Goal: Transaction & Acquisition: Purchase product/service

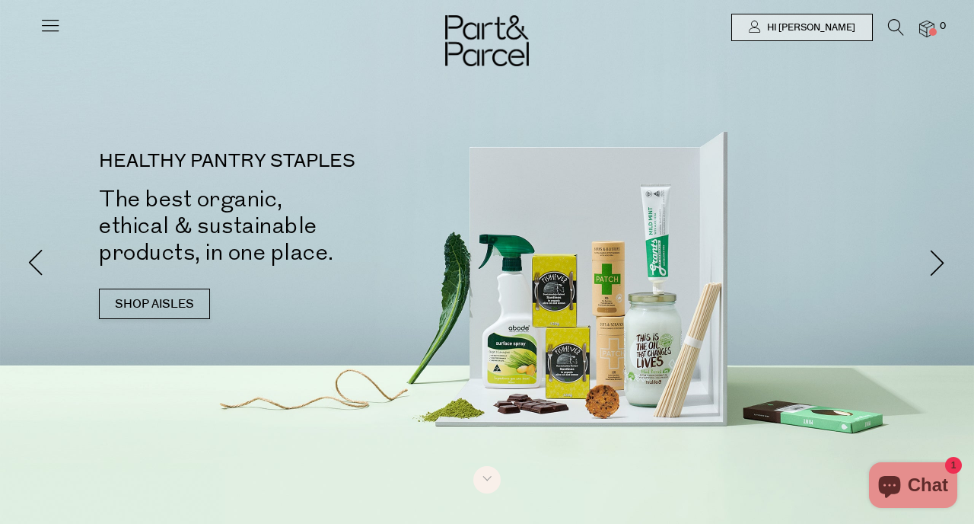
click at [894, 27] on icon at bounding box center [896, 27] width 16 height 17
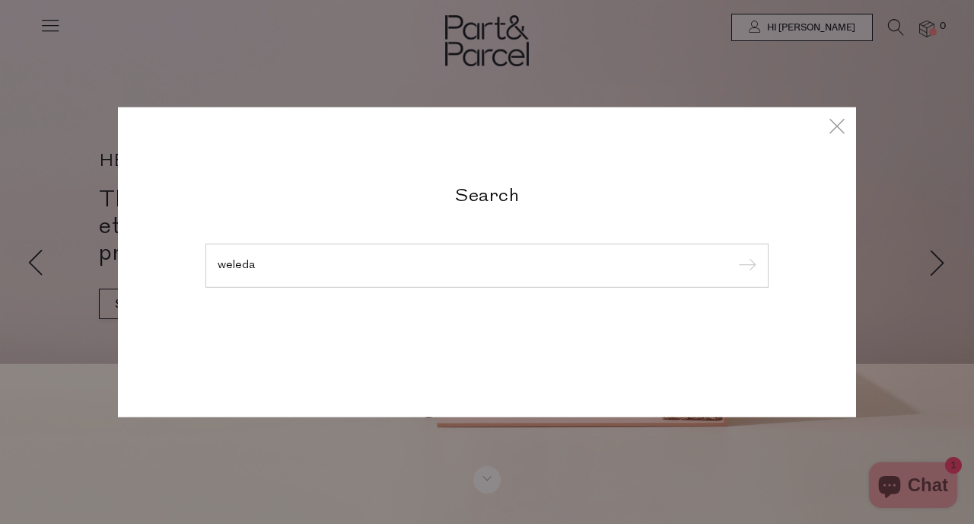
type input "weleda"
click at [734, 255] on input "submit" at bounding box center [745, 266] width 23 height 23
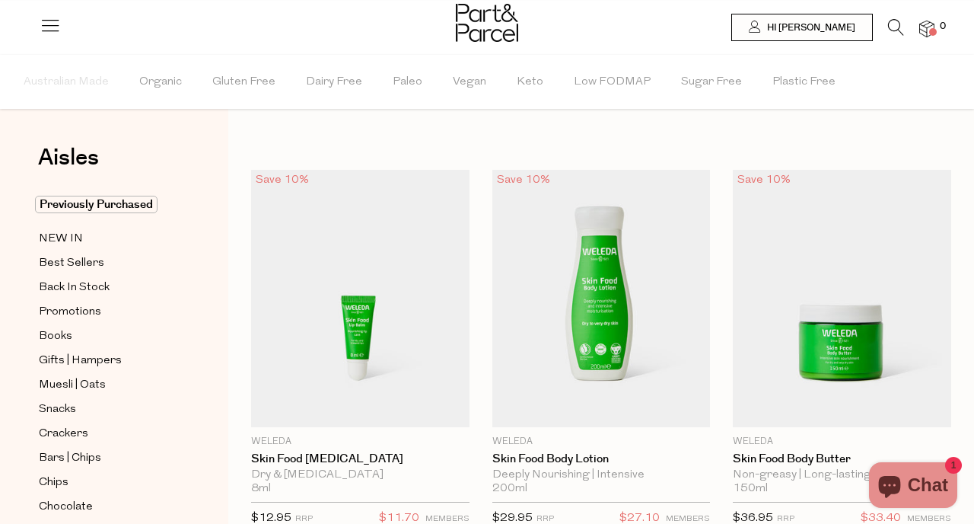
click at [895, 17] on div at bounding box center [487, 24] width 974 height 49
click at [890, 33] on icon at bounding box center [896, 27] width 16 height 17
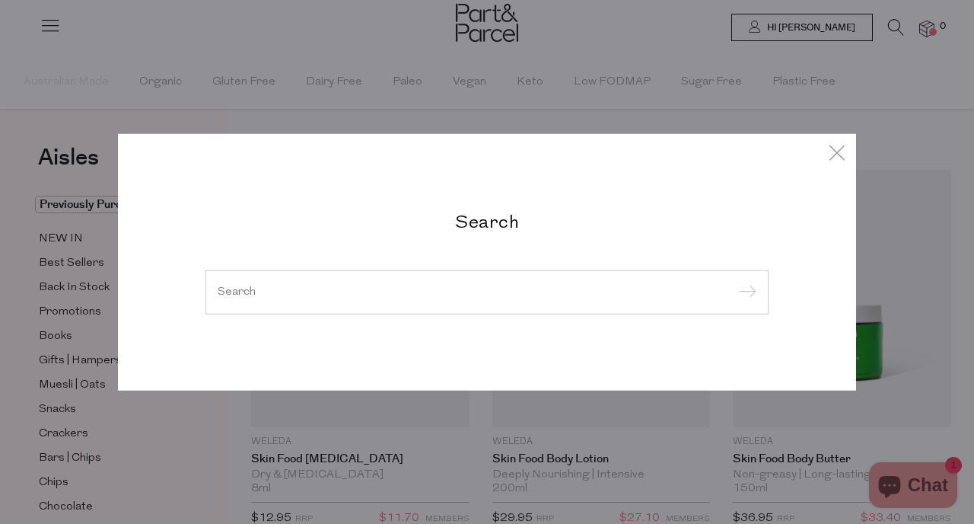
click at [393, 292] on input "search" at bounding box center [487, 291] width 539 height 11
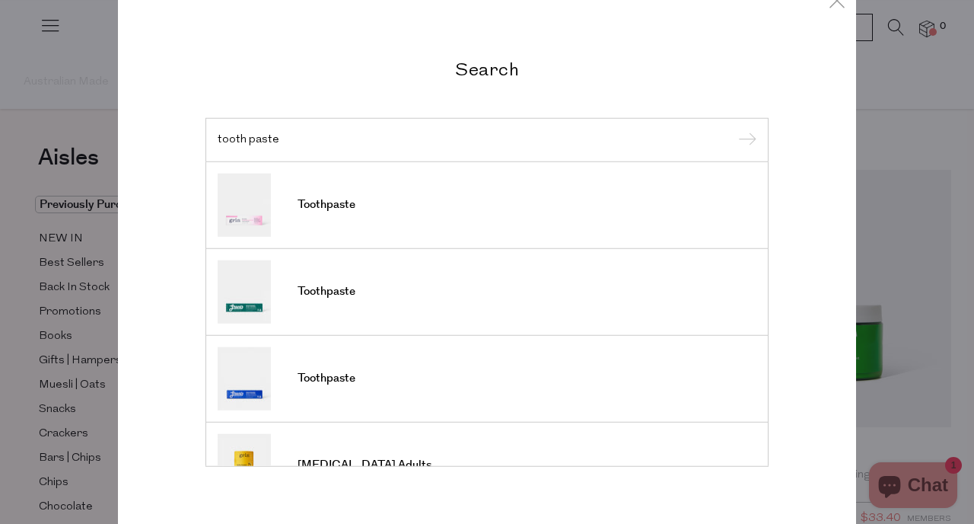
type input "tooth paste"
click at [734, 129] on input "submit" at bounding box center [745, 140] width 23 height 23
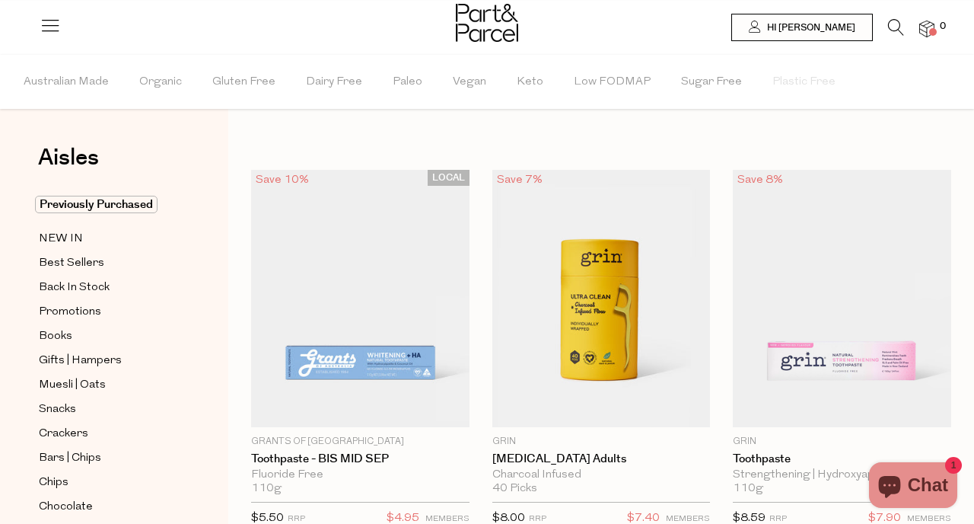
click at [898, 34] on icon at bounding box center [896, 27] width 16 height 17
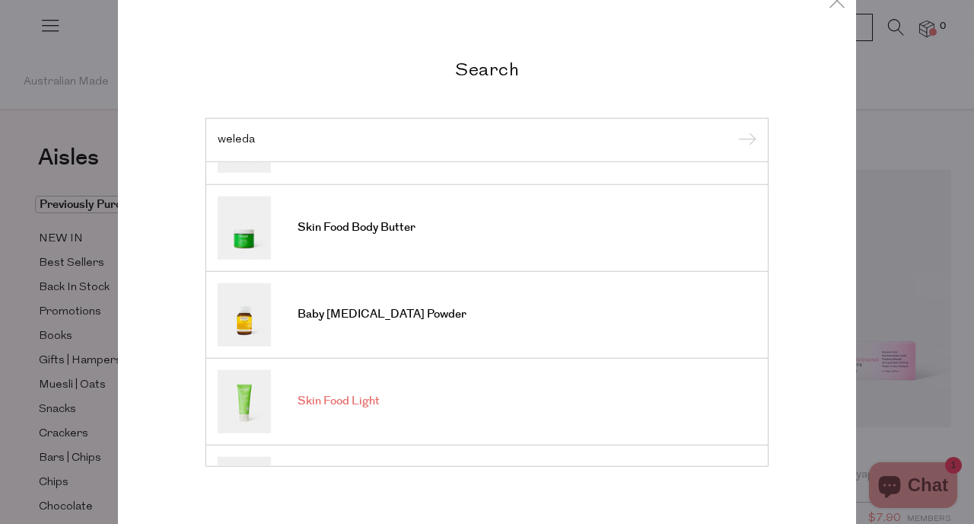
scroll to position [383, 0]
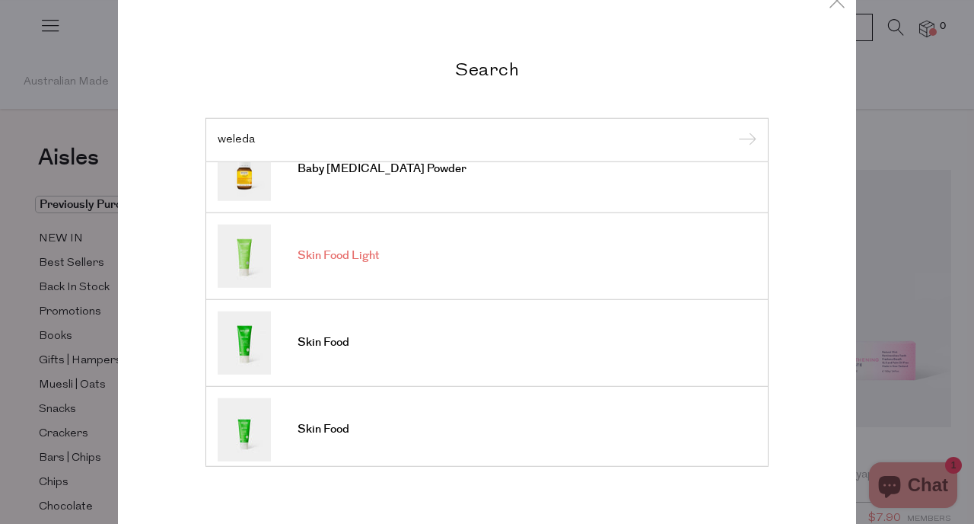
type input "weleda"
click at [392, 252] on link "Skin Food Light" at bounding box center [487, 255] width 539 height 63
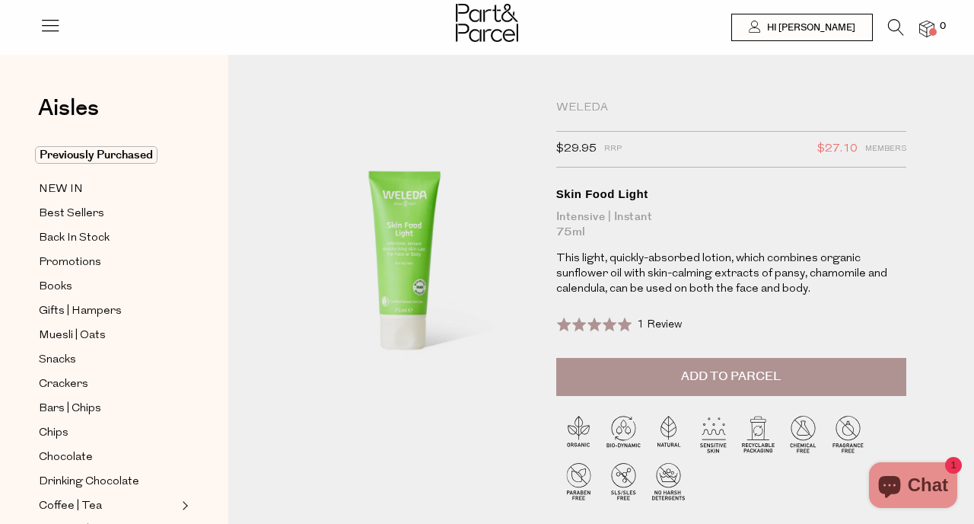
click at [896, 32] on icon at bounding box center [896, 27] width 16 height 17
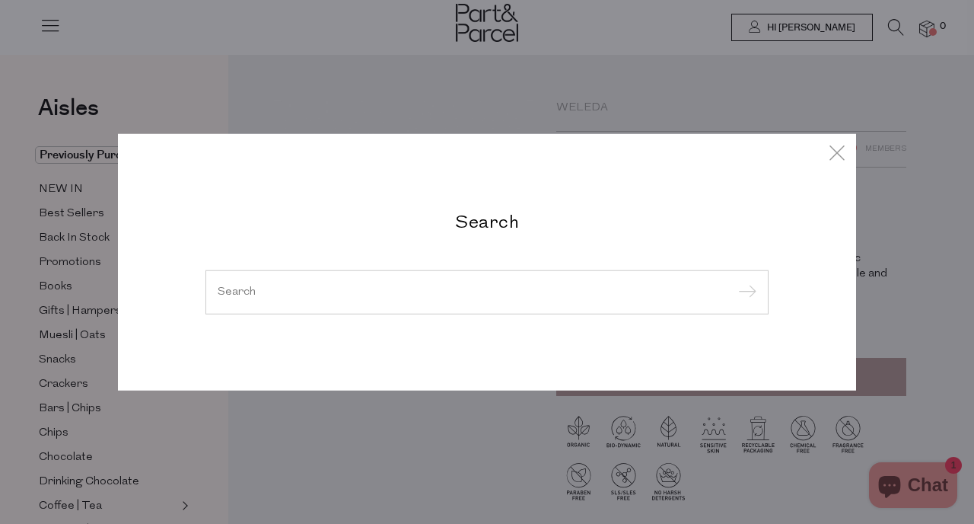
click at [319, 291] on input "search" at bounding box center [487, 291] width 539 height 11
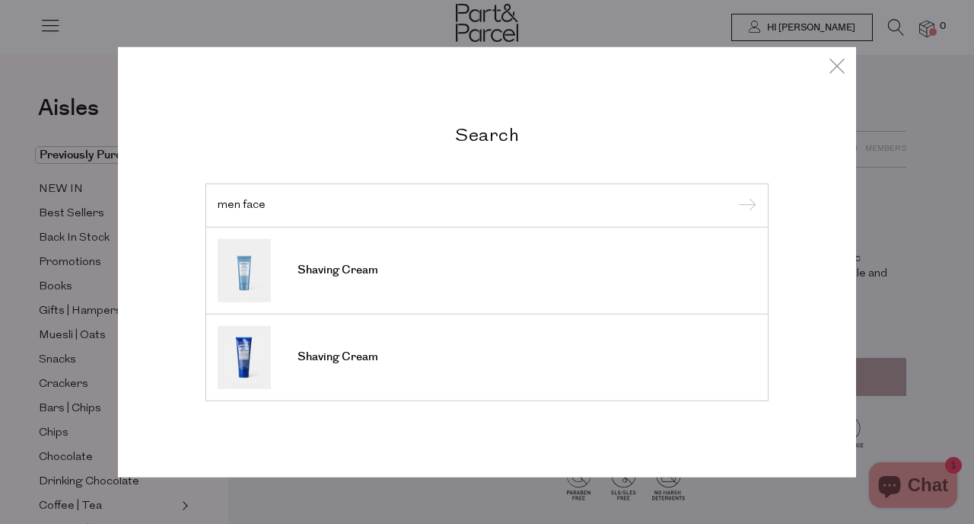
click at [384, 209] on input "men face" at bounding box center [487, 204] width 539 height 11
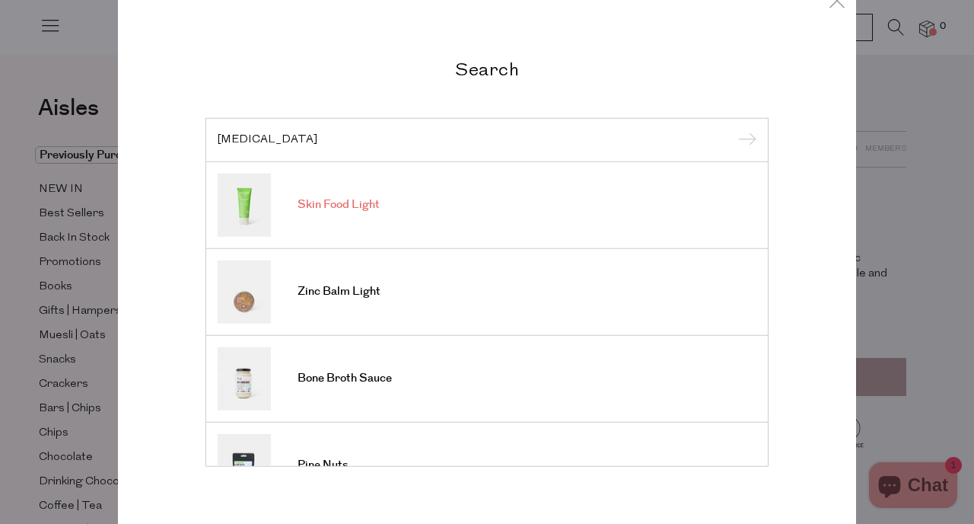
type input "light skin"
click at [376, 204] on span "Skin Food Light" at bounding box center [339, 204] width 82 height 15
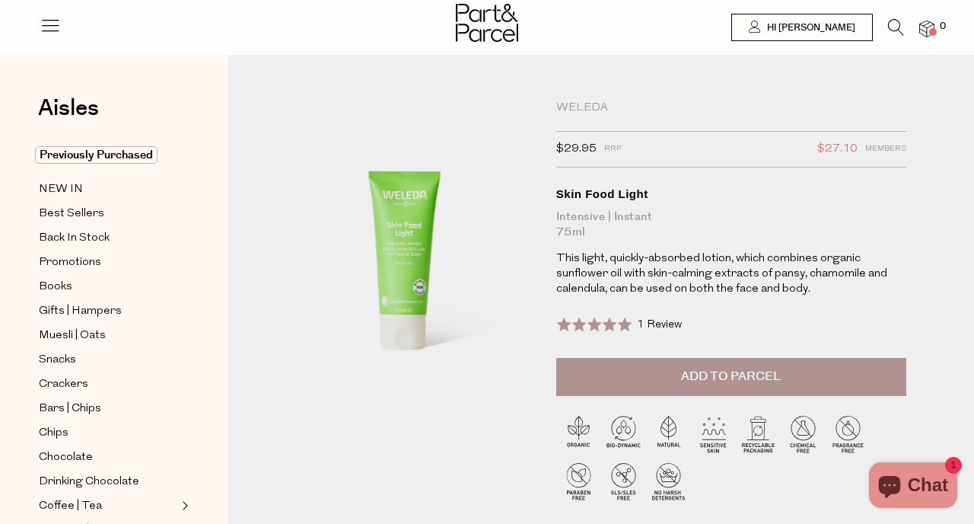
click at [731, 365] on button "Add to Parcel" at bounding box center [731, 377] width 350 height 38
